Goal: Task Accomplishment & Management: Manage account settings

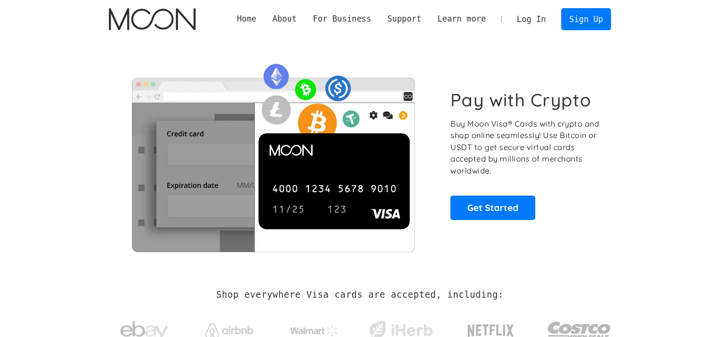
drag, startPoint x: 0, startPoint y: 0, endPoint x: 537, endPoint y: 12, distance: 537.2
click at [537, 12] on link "Log In" at bounding box center [531, 19] width 45 height 21
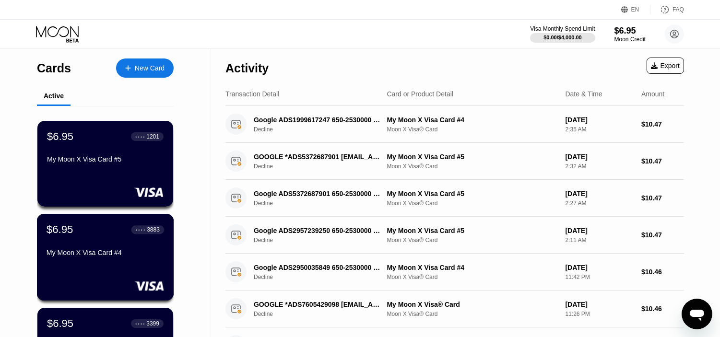
click at [120, 243] on div "$6.95 ● ● ● ● 3883 My Moon X Visa Card #4" at bounding box center [105, 241] width 117 height 37
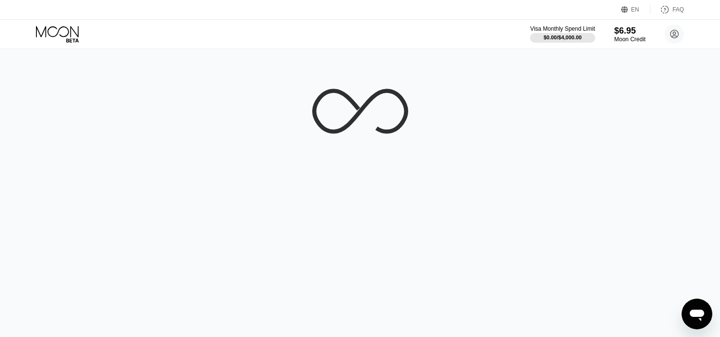
click at [59, 32] on icon at bounding box center [58, 34] width 45 height 17
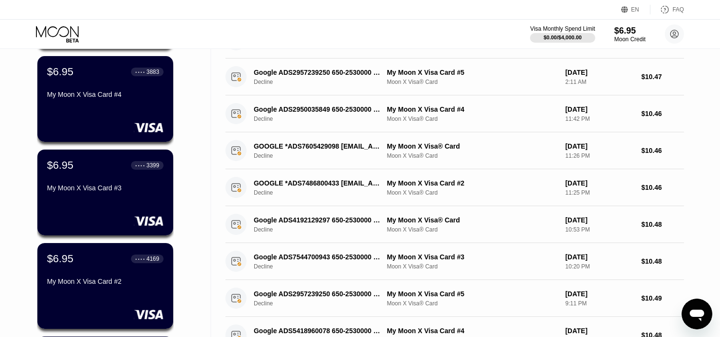
scroll to position [160, 0]
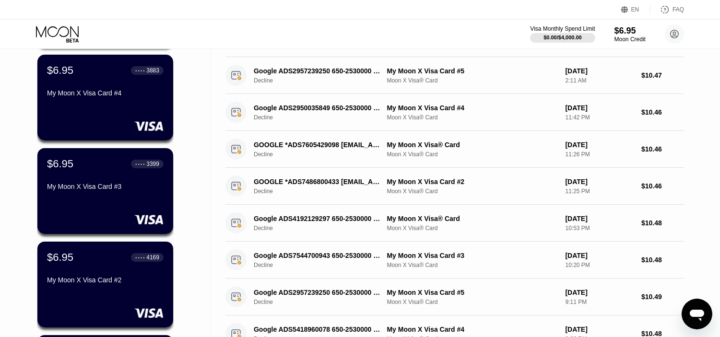
click at [150, 190] on div "My Moon X Visa Card #3" at bounding box center [105, 187] width 117 height 8
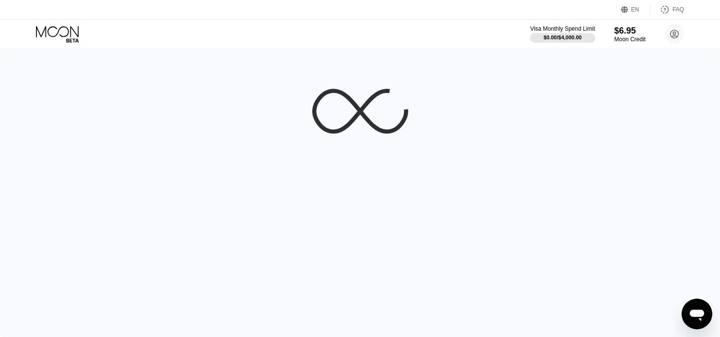
click at [49, 35] on icon at bounding box center [57, 31] width 43 height 11
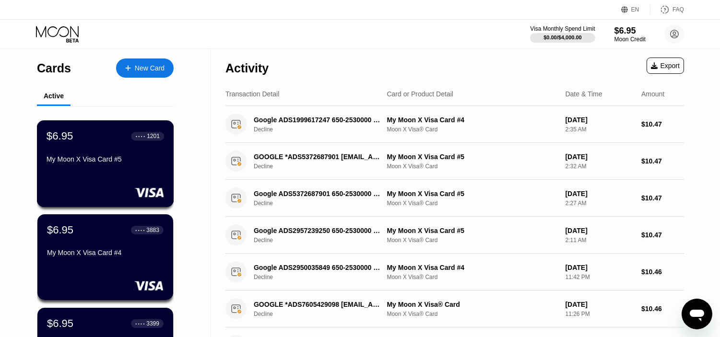
click at [111, 154] on div "$6.95 ● ● ● ● 1201 My Moon X Visa Card #5" at bounding box center [105, 148] width 117 height 37
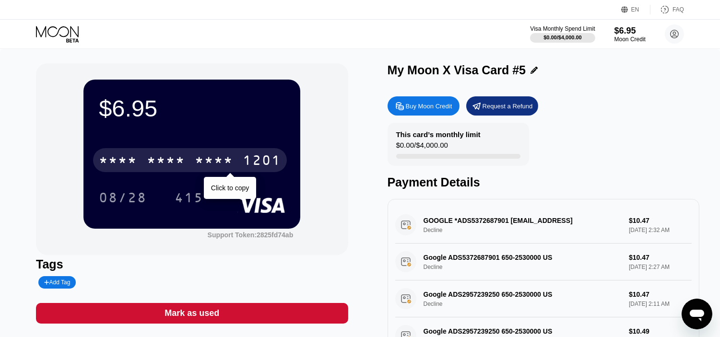
drag, startPoint x: 151, startPoint y: 166, endPoint x: 60, endPoint y: 69, distance: 133.7
click at [152, 166] on div "* * * *" at bounding box center [166, 161] width 38 height 15
click at [341, 236] on div "$6.95 [CREDIT_CARD_NUMBER] Click to copy 08/28 415 Support Token: 2825fd74ab" at bounding box center [192, 159] width 312 height 192
click at [231, 195] on div "08/28 415" at bounding box center [192, 198] width 186 height 24
click at [334, 112] on div "$6.95 [CREDIT_CARD_NUMBER] Click to copy 08/28 415 Support Token: 2825fd74ab" at bounding box center [192, 159] width 312 height 192
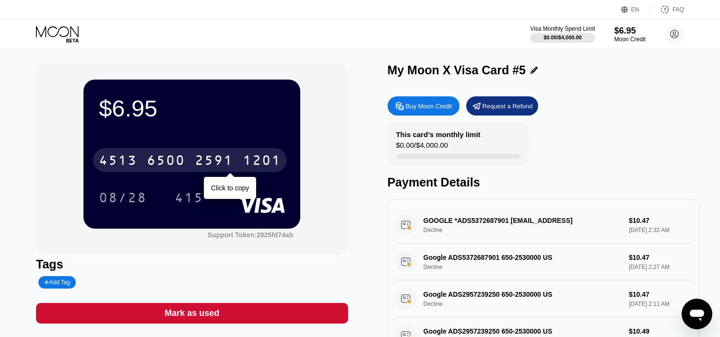
click at [213, 165] on div "2591" at bounding box center [214, 161] width 38 height 15
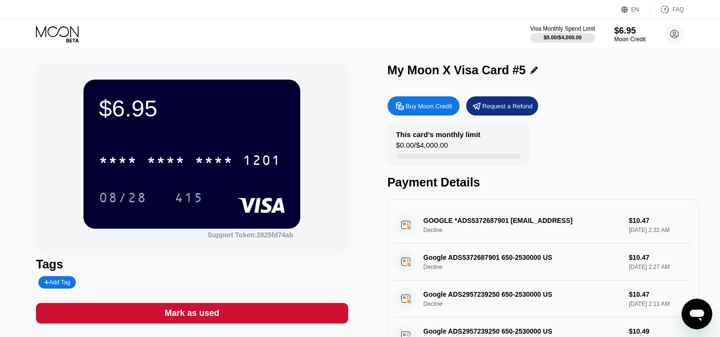
click at [66, 30] on icon at bounding box center [58, 34] width 45 height 17
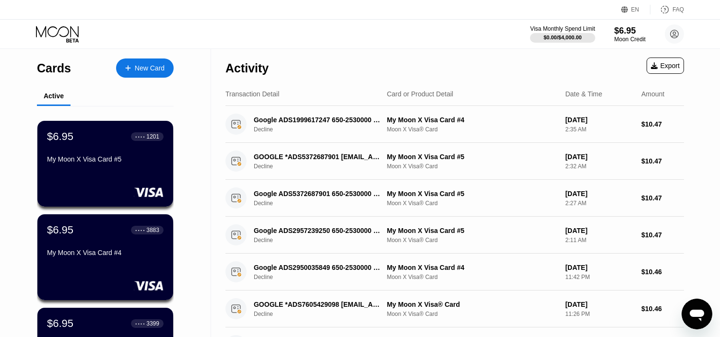
click at [36, 36] on icon at bounding box center [57, 31] width 43 height 11
drag, startPoint x: 0, startPoint y: 252, endPoint x: 0, endPoint y: 136, distance: 116.0
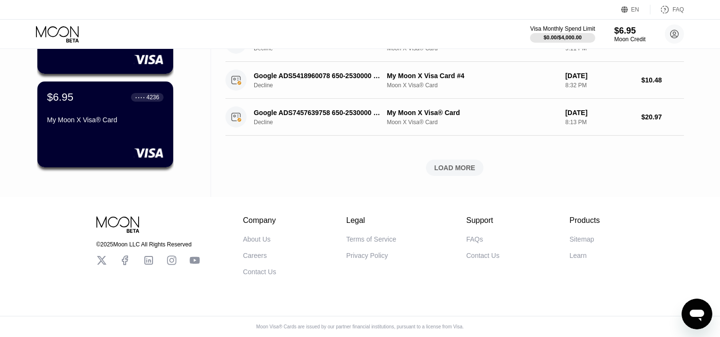
drag, startPoint x: 0, startPoint y: 191, endPoint x: 0, endPoint y: 254, distance: 63.3
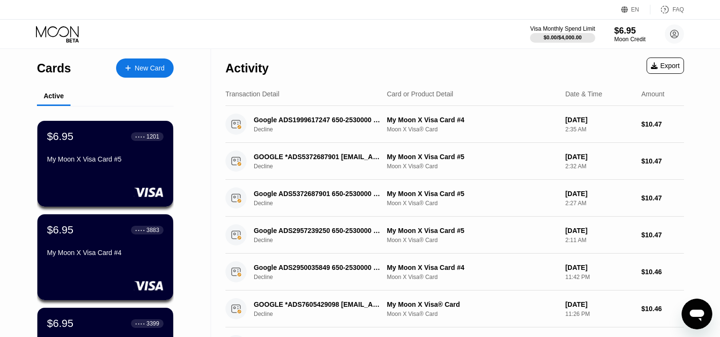
drag, startPoint x: 0, startPoint y: 254, endPoint x: 0, endPoint y: 152, distance: 101.7
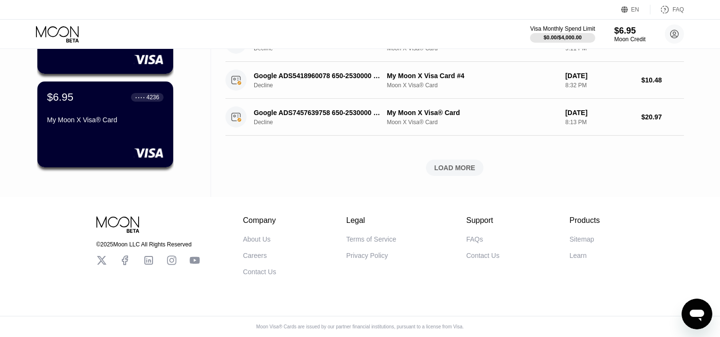
drag, startPoint x: 0, startPoint y: 152, endPoint x: 0, endPoint y: 237, distance: 85.4
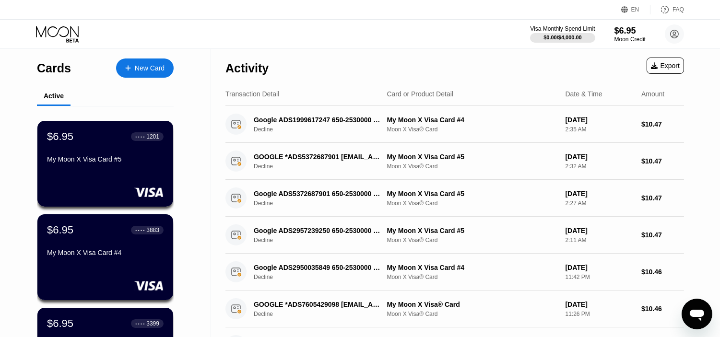
drag, startPoint x: 0, startPoint y: 237, endPoint x: 0, endPoint y: 142, distance: 94.9
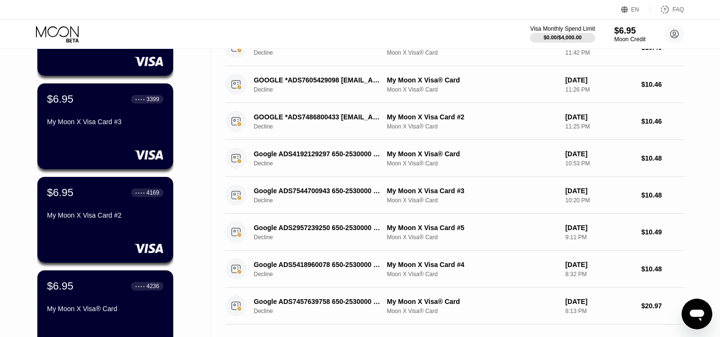
scroll to position [421, 0]
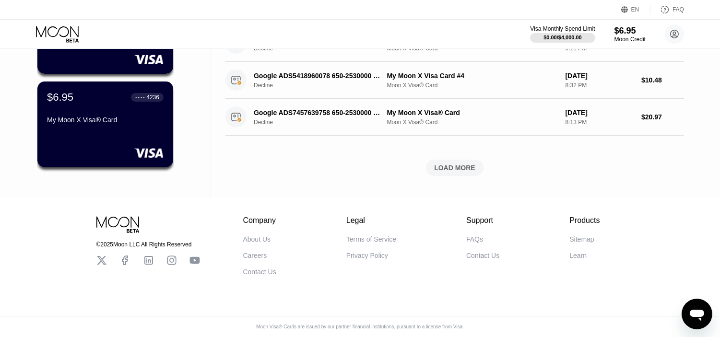
drag, startPoint x: 1, startPoint y: 133, endPoint x: 3, endPoint y: 233, distance: 99.8
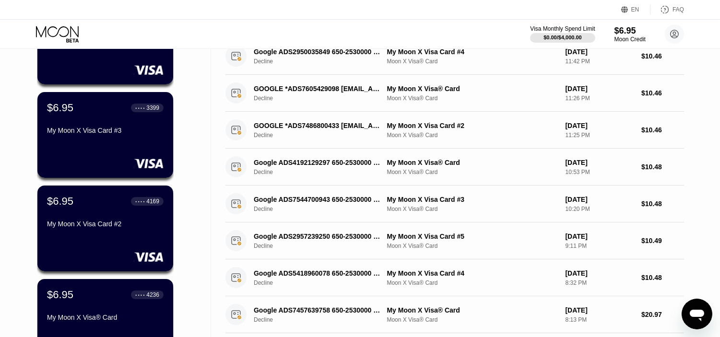
scroll to position [0, 0]
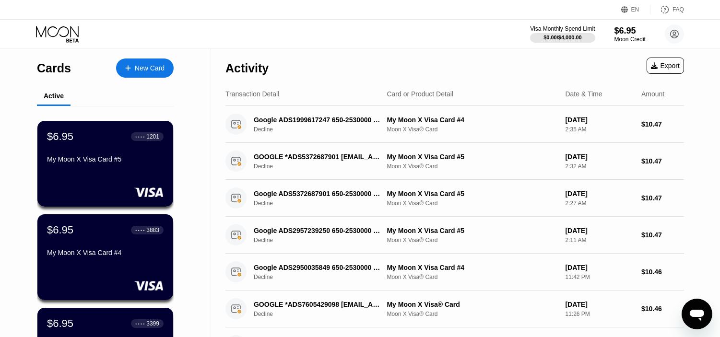
drag, startPoint x: 5, startPoint y: 246, endPoint x: 7, endPoint y: 144, distance: 102.6
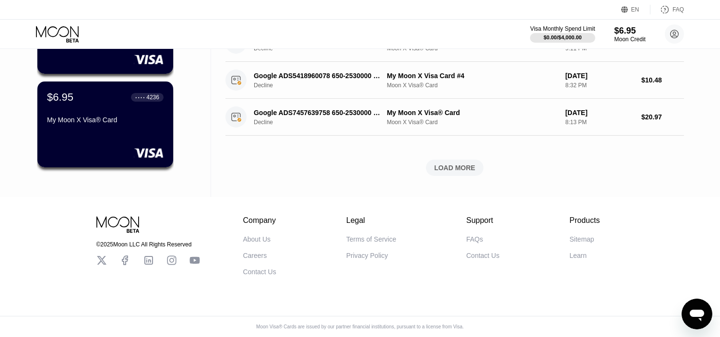
drag, startPoint x: 16, startPoint y: 69, endPoint x: 0, endPoint y: 180, distance: 112.4
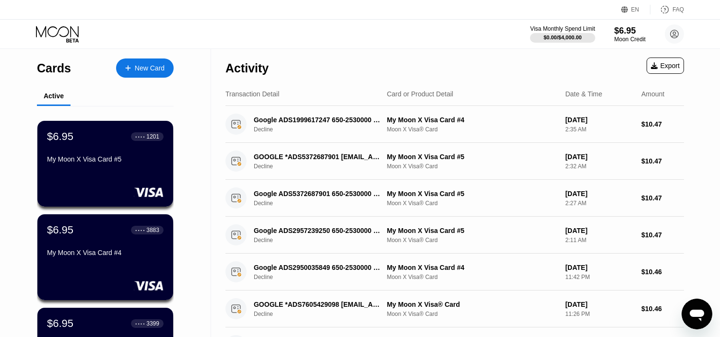
drag, startPoint x: 3, startPoint y: 217, endPoint x: 0, endPoint y: 58, distance: 158.8
drag, startPoint x: 0, startPoint y: 211, endPoint x: 298, endPoint y: 64, distance: 332.2
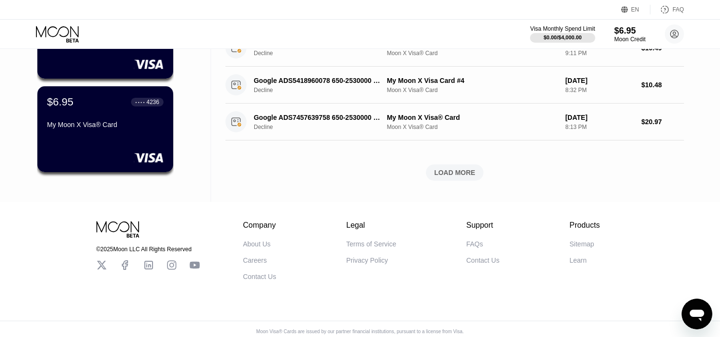
scroll to position [421, 0]
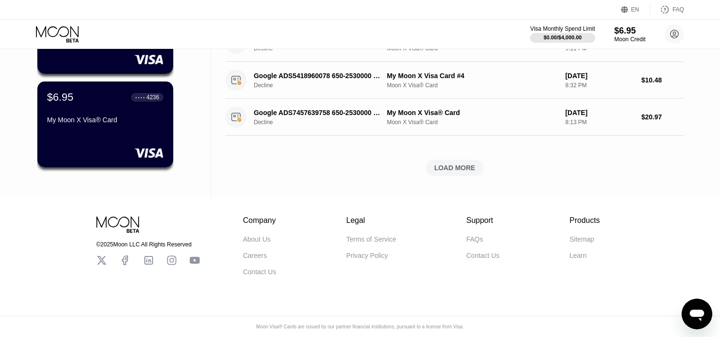
drag, startPoint x: 698, startPoint y: 106, endPoint x: 603, endPoint y: 199, distance: 132.6
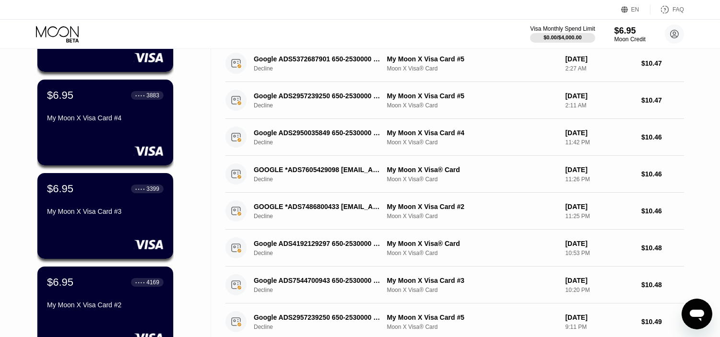
scroll to position [0, 0]
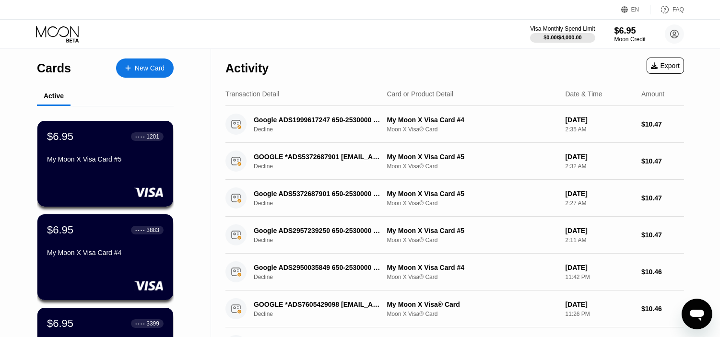
drag, startPoint x: 11, startPoint y: 220, endPoint x: 0, endPoint y: 142, distance: 78.4
